Goal: Task Accomplishment & Management: Use online tool/utility

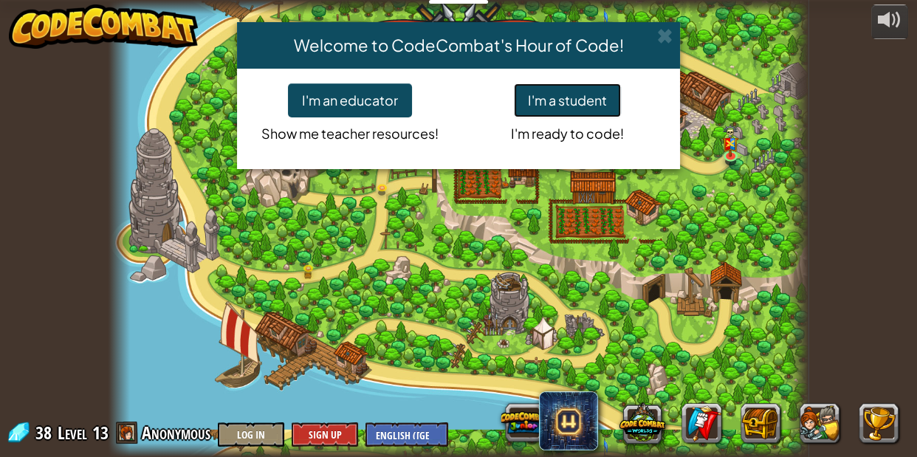
click at [577, 89] on button "I'm a student" at bounding box center [567, 100] width 107 height 34
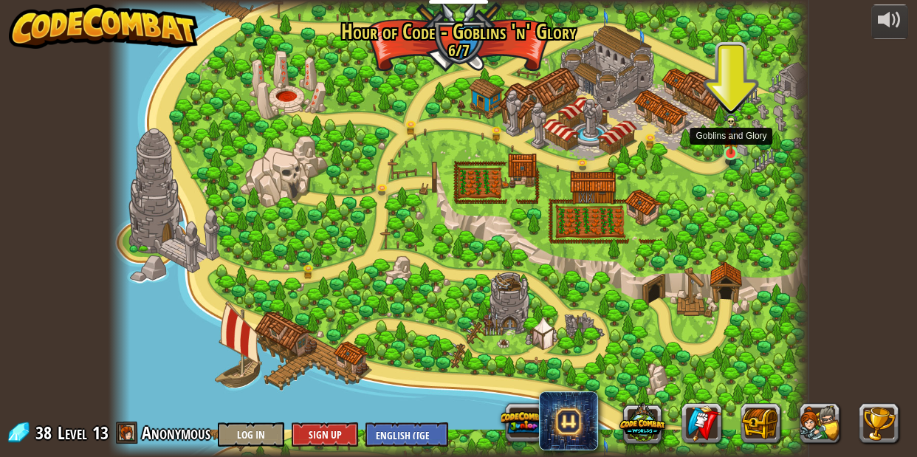
click at [731, 148] on img at bounding box center [731, 133] width 16 height 43
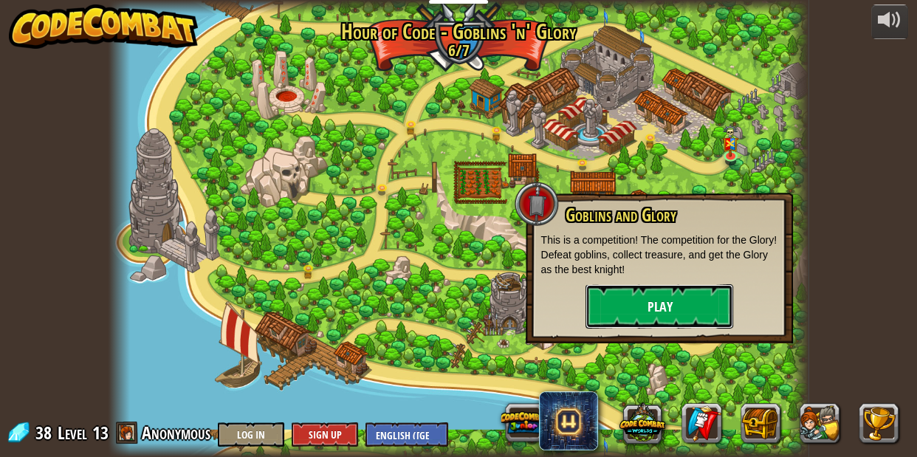
click at [688, 310] on button "Play" at bounding box center [660, 306] width 148 height 44
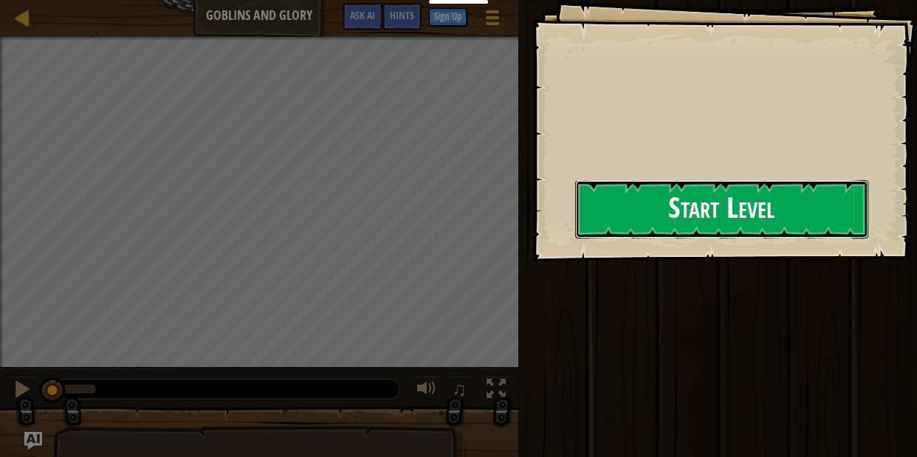
drag, startPoint x: 532, startPoint y: 202, endPoint x: 547, endPoint y: 209, distance: 16.9
click at [575, 205] on button "Start Level" at bounding box center [721, 209] width 293 height 58
